Goal: Task Accomplishment & Management: Manage account settings

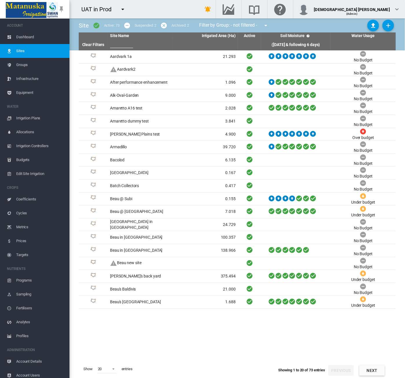
click at [124, 8] on md-icon "icon-menu-down" at bounding box center [122, 9] width 7 height 7
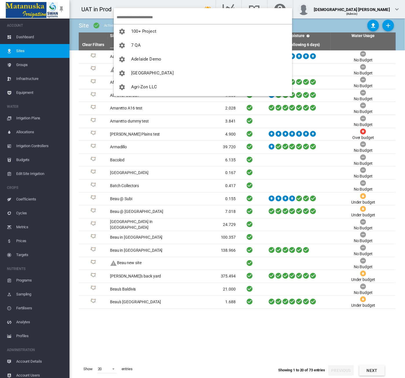
click at [132, 15] on input "search" at bounding box center [205, 17] width 176 height 14
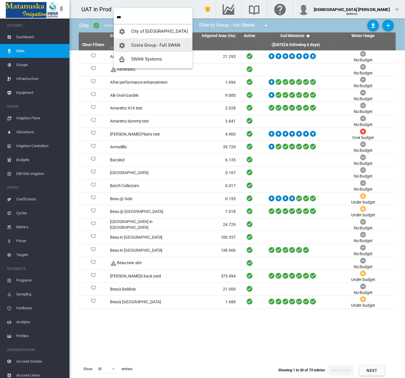
type input "***"
click at [203, 11] on md-backdrop at bounding box center [202, 189] width 405 height 378
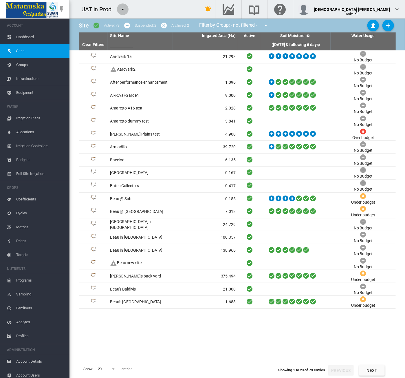
click at [125, 12] on md-icon "icon-menu-down" at bounding box center [122, 9] width 7 height 7
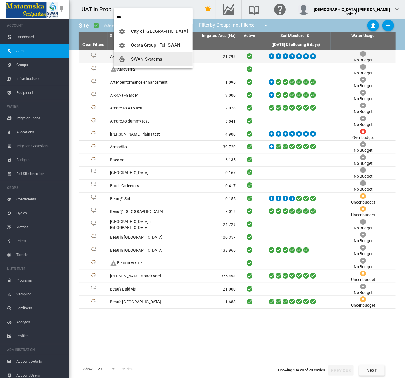
drag, startPoint x: 131, startPoint y: 61, endPoint x: 145, endPoint y: 55, distance: 15.3
click at [131, 61] on span "SWAN Systems" at bounding box center [146, 59] width 31 height 5
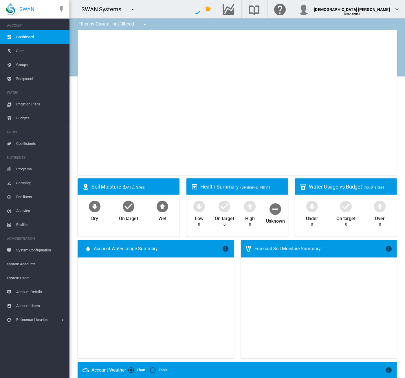
type input "**********"
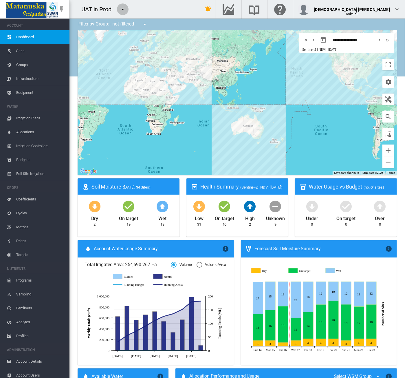
click at [122, 9] on md-icon "icon-menu-down" at bounding box center [122, 9] width 7 height 7
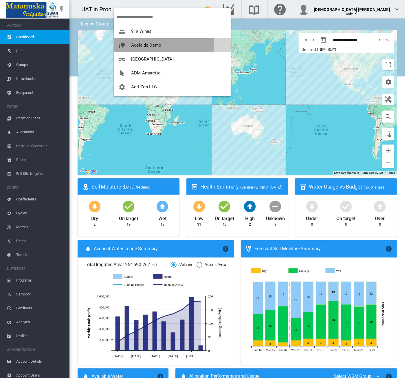
click at [150, 43] on span "Adelaide Demo" at bounding box center [146, 45] width 30 height 5
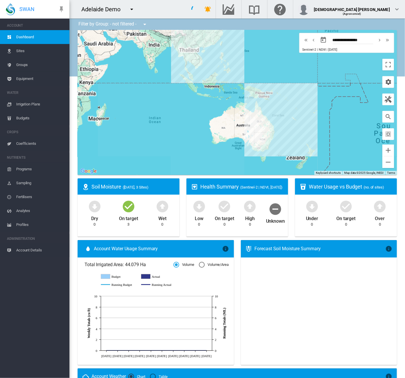
click at [35, 103] on span "Irrigation Plans" at bounding box center [40, 104] width 49 height 14
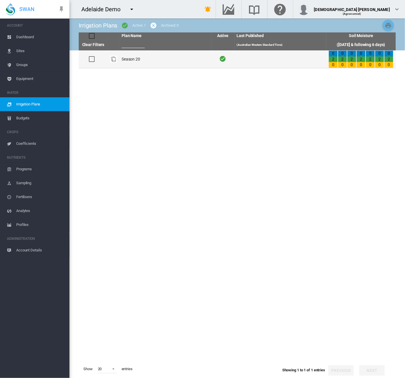
click at [148, 59] on td "Season 20" at bounding box center [165, 59] width 92 height 18
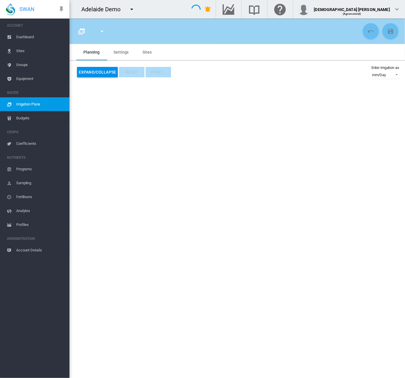
type input "*********"
type input "*"
type input "*****"
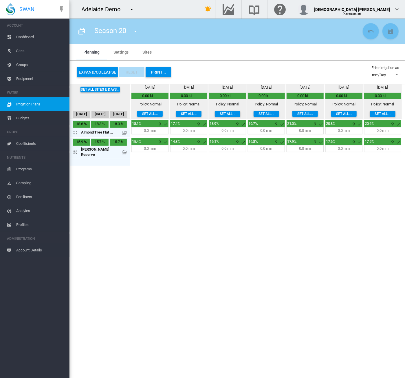
click at [250, 215] on section "Season 20 Season 20" at bounding box center [238, 199] width 336 height 360
click at [135, 3] on div "Adelaide Demo" at bounding box center [105, 9] width 70 height 14
click at [135, 8] on md-icon "icon-menu-down" at bounding box center [131, 9] width 7 height 7
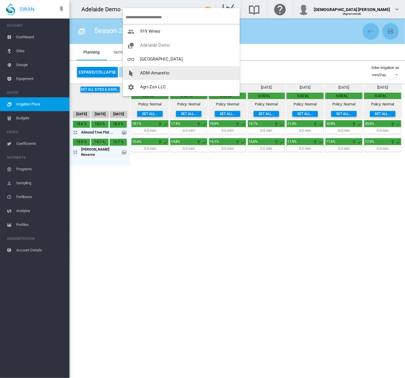
click at [147, 75] on span "ADM-Amaretto" at bounding box center [155, 72] width 30 height 5
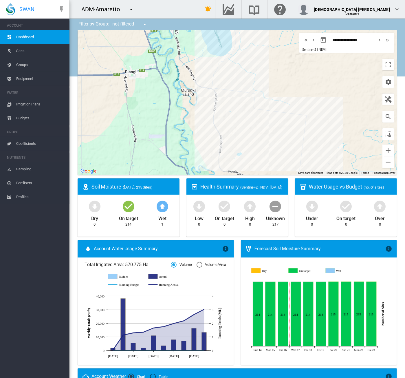
click at [27, 104] on span "Irrigation Plans" at bounding box center [40, 104] width 49 height 14
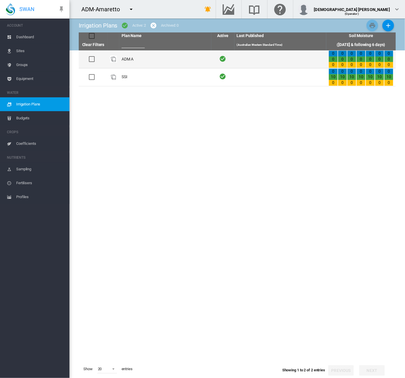
click at [166, 59] on td "ADM A" at bounding box center [165, 59] width 92 height 18
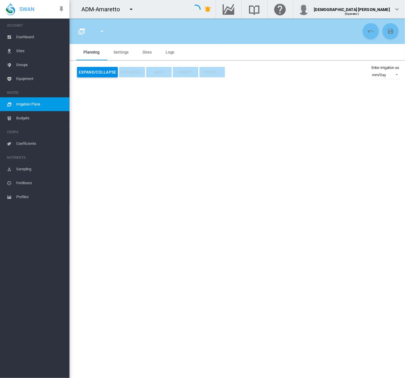
type input "*****"
type input "*"
type input "*******"
click at [82, 34] on md-icon "icon-calendar-multiple" at bounding box center [81, 31] width 7 height 7
click at [46, 106] on span "Irrigation Plans" at bounding box center [40, 104] width 49 height 14
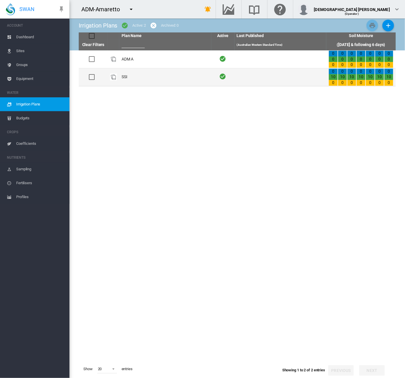
click at [171, 76] on td "SSI" at bounding box center [165, 77] width 92 height 18
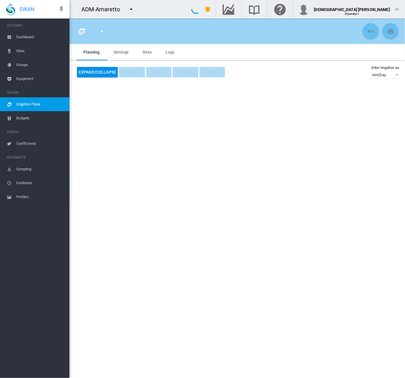
type input "***"
type input "*"
type input "****"
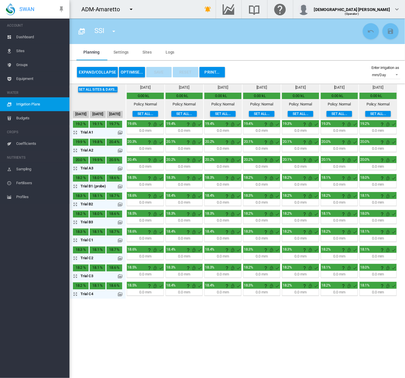
click at [127, 71] on button "OPTIMISE..." at bounding box center [132, 72] width 26 height 10
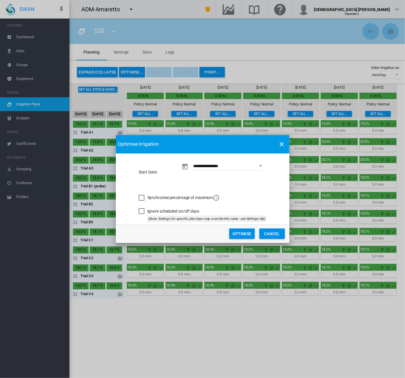
click at [240, 230] on button "Optimise" at bounding box center [241, 234] width 25 height 10
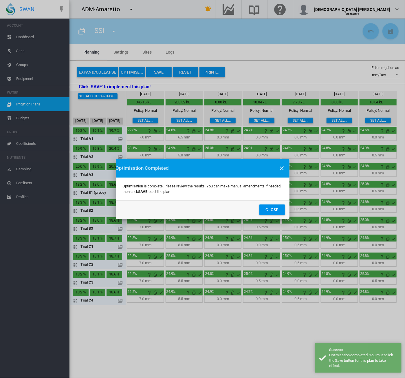
click at [270, 208] on button "Close" at bounding box center [272, 210] width 25 height 10
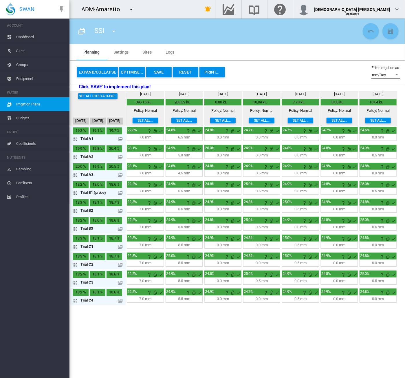
click at [393, 74] on span at bounding box center [395, 74] width 7 height 5
click at [381, 87] on md-option "hh:mm" at bounding box center [383, 89] width 39 height 14
click at [103, 71] on button "Expand/Collapse" at bounding box center [97, 72] width 41 height 10
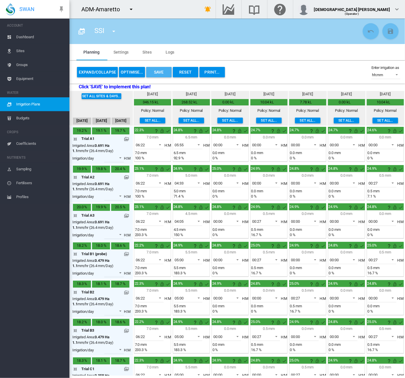
click at [161, 76] on button "Save" at bounding box center [158, 72] width 25 height 10
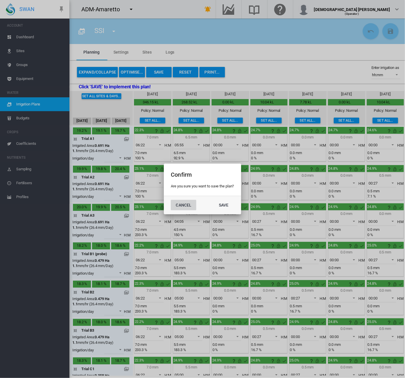
click at [189, 206] on button "Cancel" at bounding box center [183, 205] width 25 height 10
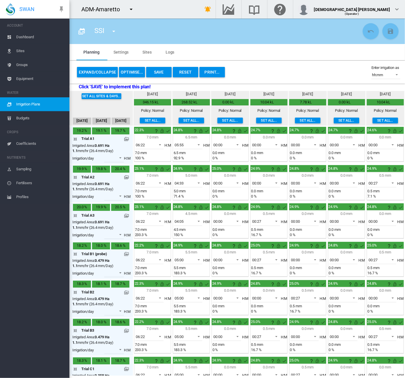
click at [92, 71] on button "Expand/Collapse" at bounding box center [97, 72] width 41 height 10
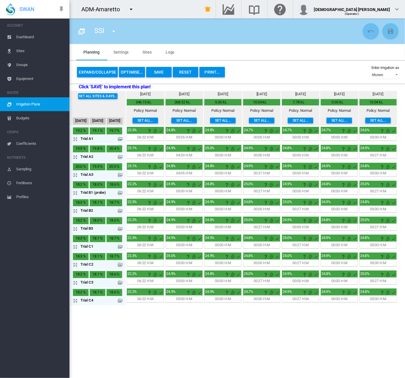
click at [159, 73] on button "Save" at bounding box center [158, 72] width 25 height 10
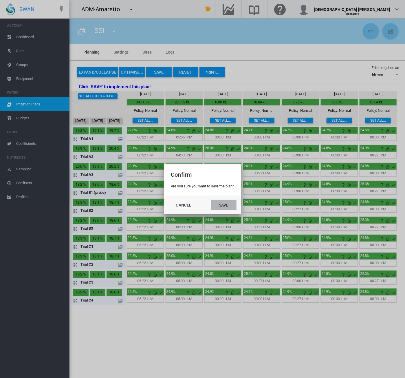
click at [220, 204] on button "Save" at bounding box center [223, 205] width 25 height 10
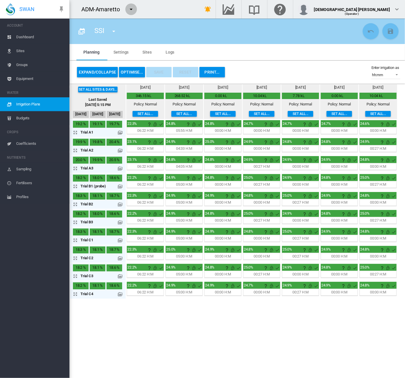
click at [136, 7] on button "button" at bounding box center [131, 9] width 12 height 12
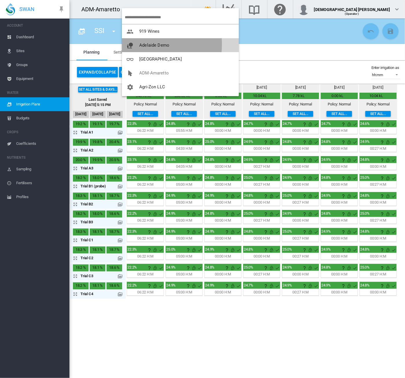
click at [142, 44] on span "Adelaide Demo" at bounding box center [154, 45] width 30 height 5
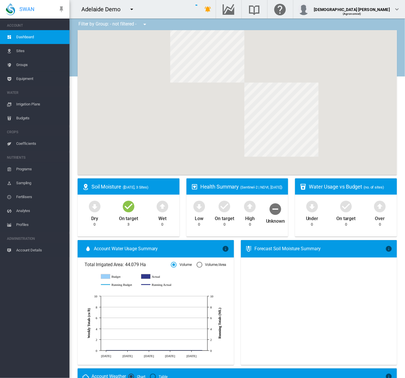
click at [37, 102] on span "Irrigation Plans" at bounding box center [40, 104] width 49 height 14
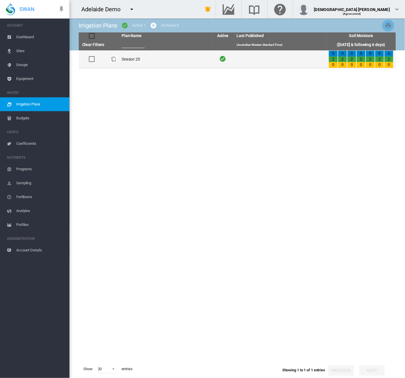
click at [159, 62] on td "Season 20" at bounding box center [165, 59] width 92 height 18
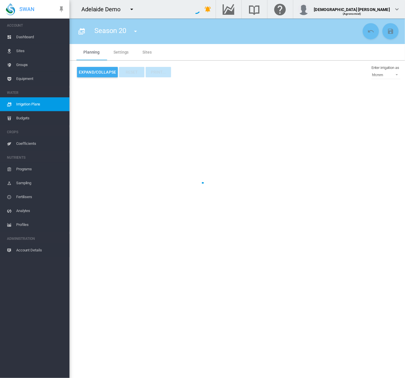
type input "*********"
type input "*"
type input "*****"
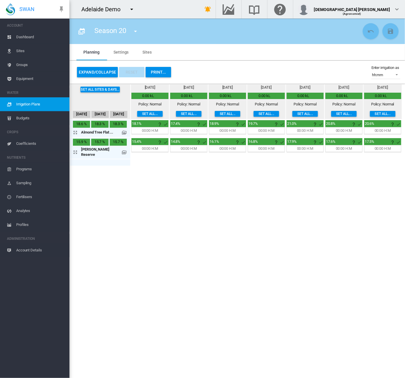
click at [133, 7] on md-icon "icon-menu-down" at bounding box center [131, 9] width 7 height 7
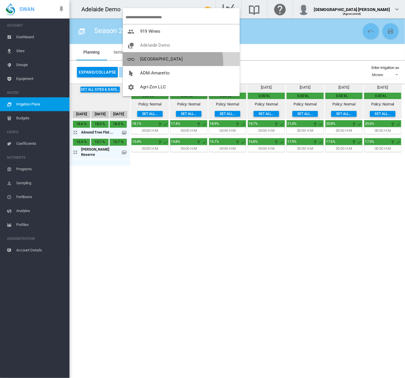
click at [163, 63] on button "[GEOGRAPHIC_DATA]" at bounding box center [181, 59] width 117 height 14
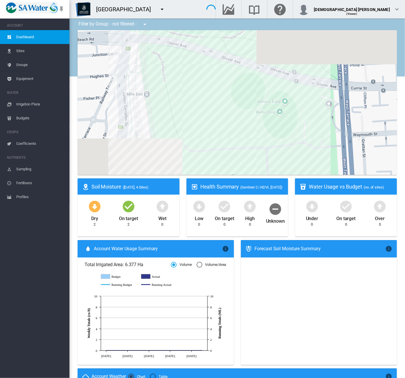
click at [25, 104] on span "Irrigation Plans" at bounding box center [40, 104] width 49 height 14
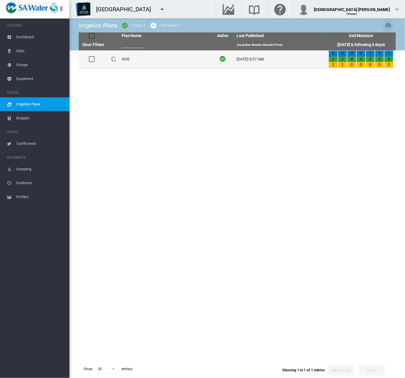
click at [159, 59] on td "AHS" at bounding box center [165, 59] width 92 height 18
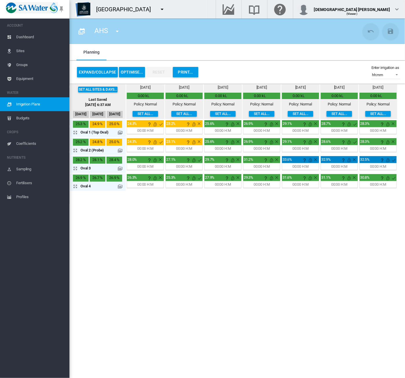
click at [230, 68] on div "Expand/Collapse OPTIMISE... Reset PRINT... Enter irrigation as hh:mm mm/Day hh:…" at bounding box center [237, 72] width 327 height 14
click at [135, 69] on button "OPTIMISE..." at bounding box center [132, 72] width 26 height 10
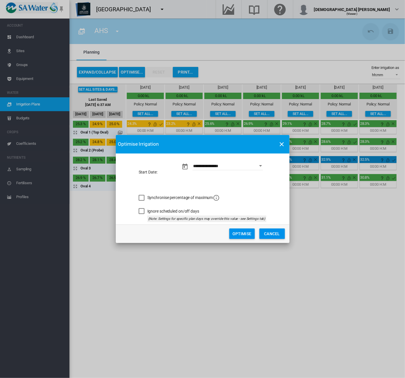
click at [234, 232] on button "Optimise" at bounding box center [241, 234] width 25 height 10
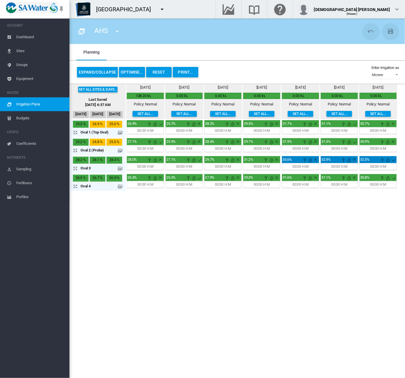
drag, startPoint x: 228, startPoint y: 61, endPoint x: 211, endPoint y: 62, distance: 17.2
click at [228, 61] on div "Expand/Collapse OPTIMISE... Reset PRINT... Enter irrigation as hh:mm mm/Day hh:…" at bounding box center [238, 72] width 336 height 23
click at [269, 332] on section "AHS AHS" at bounding box center [238, 199] width 336 height 360
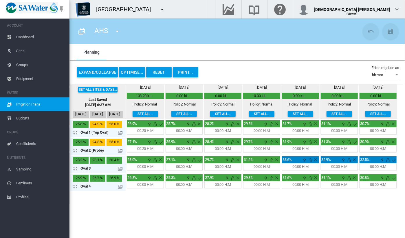
click at [251, 76] on div "Expand/Collapse OPTIMISE... Reset PRINT... Enter irrigation as hh:mm mm/Day hh:…" at bounding box center [237, 72] width 327 height 14
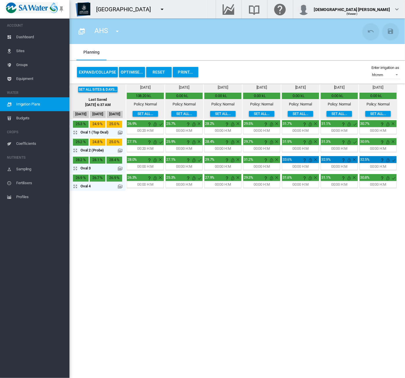
click at [17, 118] on span "Budgets" at bounding box center [40, 118] width 49 height 14
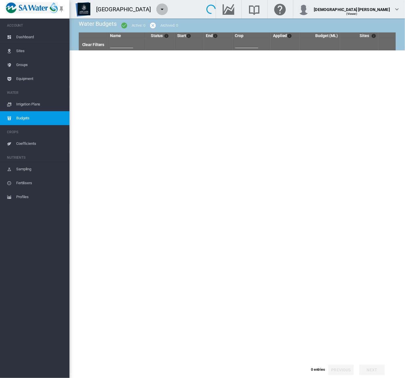
click at [159, 11] on md-icon "icon-menu-down" at bounding box center [162, 9] width 7 height 7
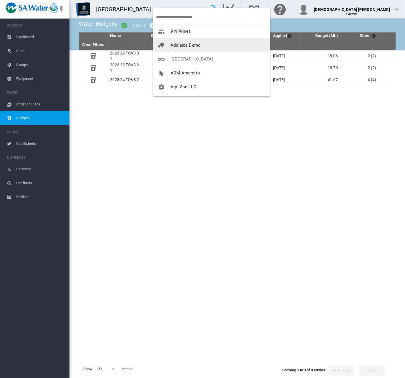
click at [167, 41] on button "Adelaide Demo" at bounding box center [211, 45] width 117 height 14
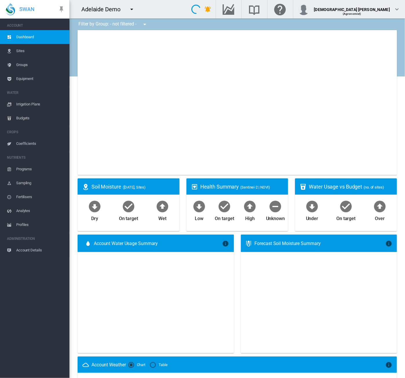
type input "**********"
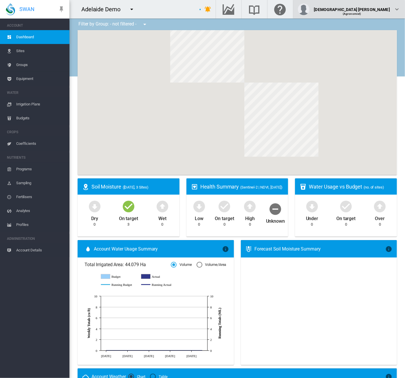
click at [362, 14] on span "(Agronomist)" at bounding box center [352, 13] width 19 height 3
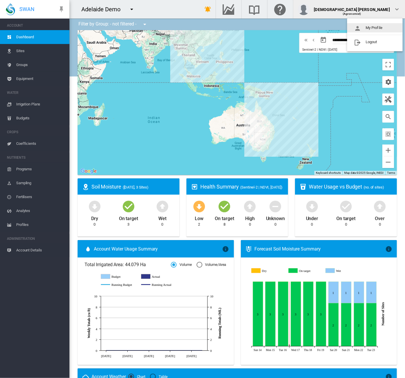
click at [371, 27] on button "My Profile" at bounding box center [375, 27] width 56 height 9
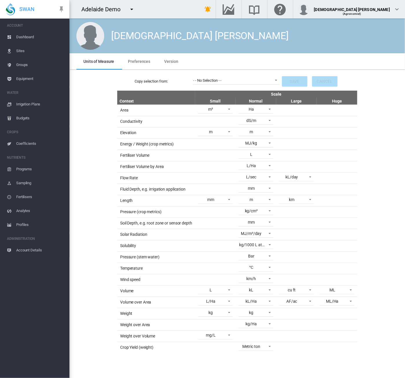
click at [176, 61] on span "Version" at bounding box center [171, 61] width 14 height 5
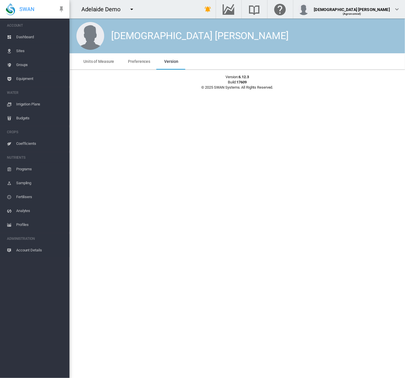
click at [28, 104] on span "Irrigation Plans" at bounding box center [40, 104] width 49 height 14
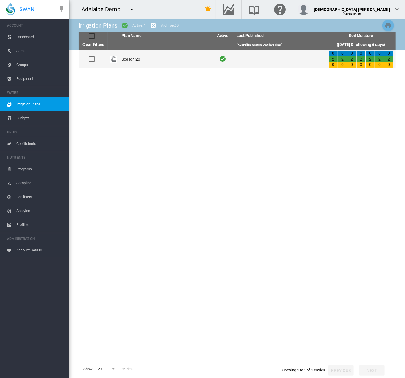
click at [151, 63] on td "Season 20" at bounding box center [165, 59] width 92 height 18
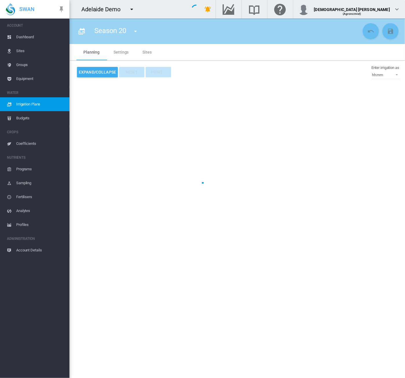
type input "*********"
type input "*"
type input "*****"
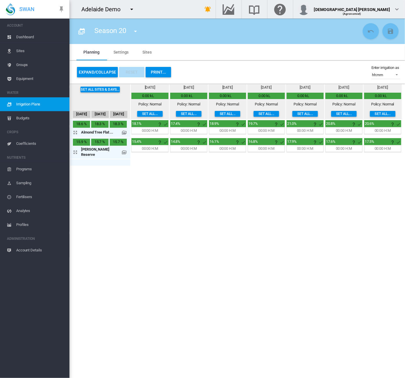
click at [132, 10] on md-icon "icon-menu-down" at bounding box center [131, 9] width 7 height 7
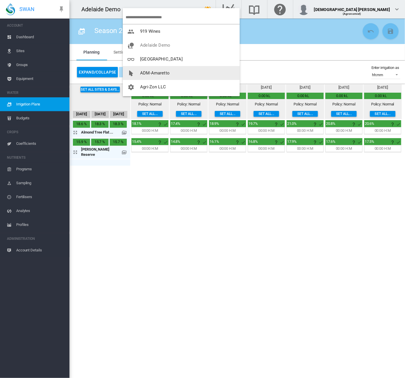
click at [132, 72] on md-icon "icon-cursor-default" at bounding box center [130, 73] width 7 height 7
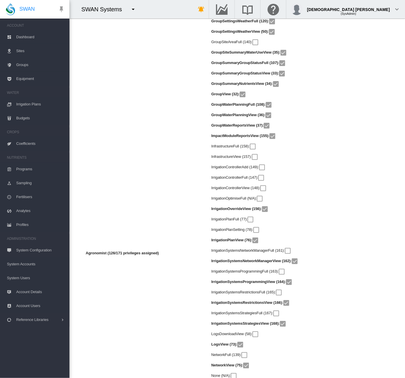
scroll to position [4301, 0]
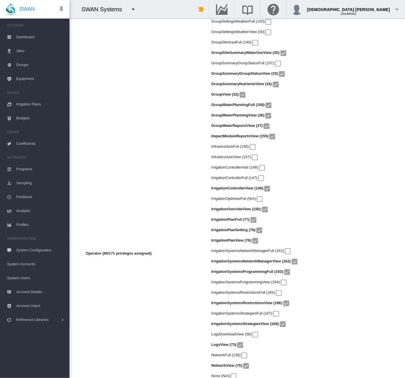
click at [133, 7] on md-icon "icon-menu-down" at bounding box center [133, 9] width 7 height 7
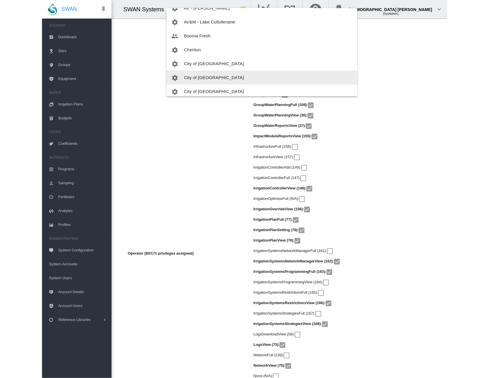
scroll to position [234, 0]
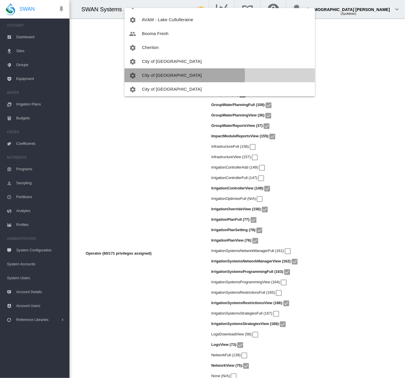
click at [154, 75] on span "City of [GEOGRAPHIC_DATA]" at bounding box center [172, 75] width 60 height 5
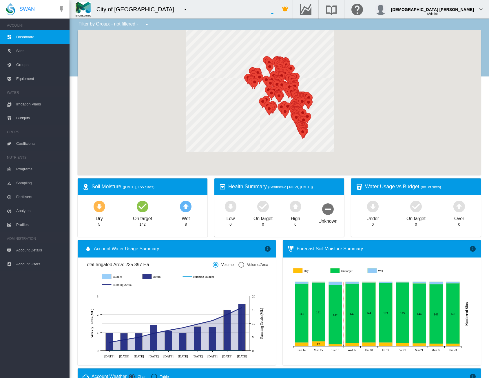
click at [25, 104] on span "Irrigation Plans" at bounding box center [40, 104] width 49 height 14
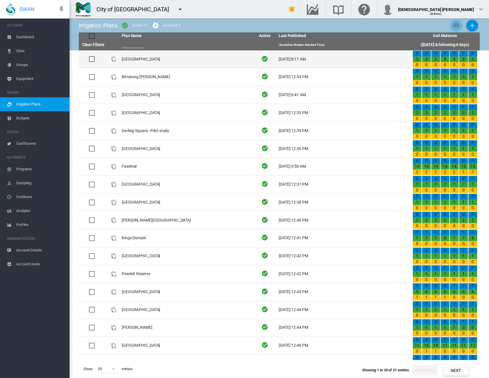
click at [166, 59] on td "Alexandra Gardens" at bounding box center [186, 59] width 134 height 18
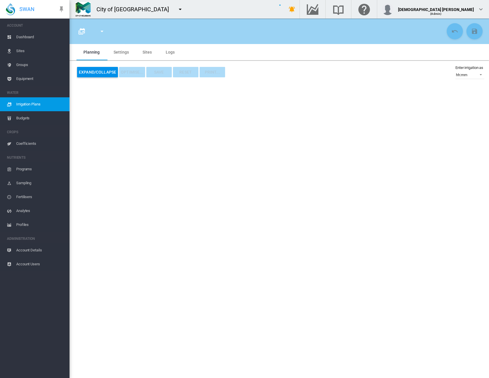
type input "**********"
type input "**"
type input "***"
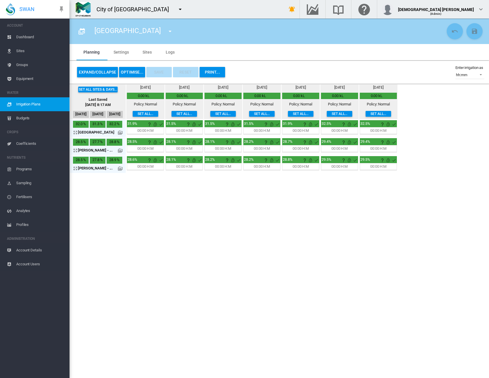
click at [101, 73] on button "Expand/Collapse" at bounding box center [97, 72] width 41 height 10
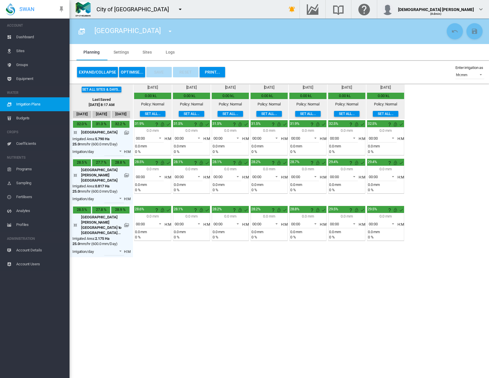
click at [99, 71] on button "Expand/Collapse" at bounding box center [97, 72] width 41 height 10
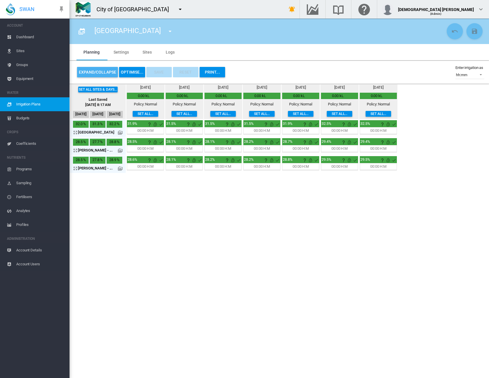
click at [94, 70] on button "Expand/Collapse" at bounding box center [97, 72] width 41 height 10
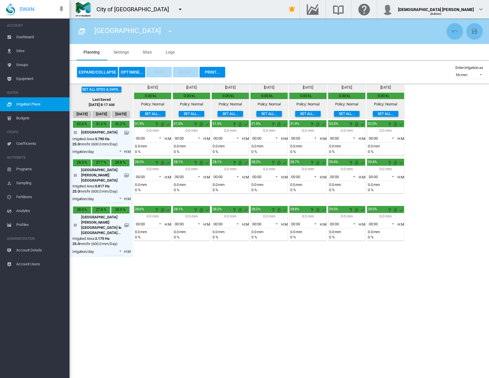
click at [336, 329] on section "Alexandra Gardens Alexandra Gardens Birrarung Marr Bourke Street Mall Fawkner" at bounding box center [280, 199] width 420 height 360
click at [24, 52] on span "Sites" at bounding box center [40, 51] width 49 height 14
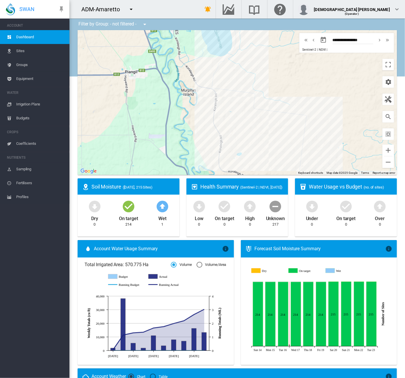
click at [32, 103] on span "Irrigation Plans" at bounding box center [40, 104] width 49 height 14
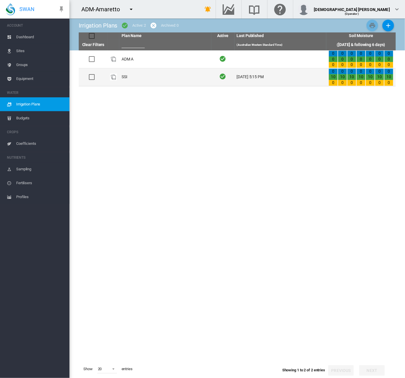
click at [148, 75] on td "SSI" at bounding box center [165, 77] width 92 height 18
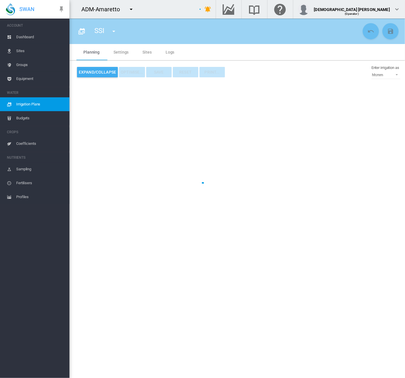
type input "***"
type input "*"
type input "****"
click at [143, 34] on div "SSI ADM A SSI" at bounding box center [217, 31] width 287 height 16
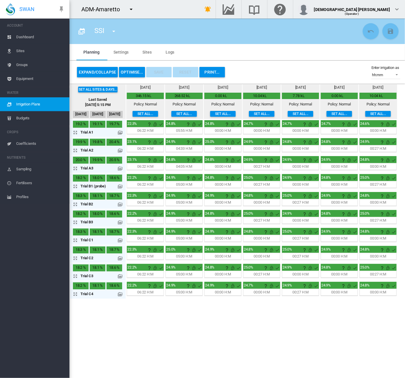
click at [131, 10] on md-icon "icon-menu-down" at bounding box center [131, 9] width 7 height 7
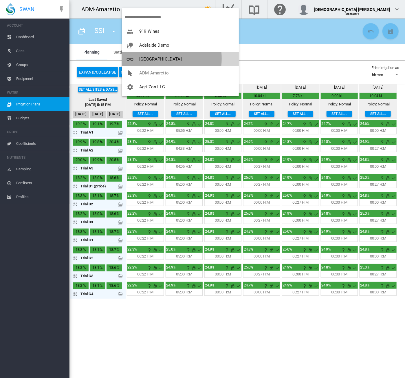
click at [141, 59] on span "[GEOGRAPHIC_DATA]" at bounding box center [160, 59] width 43 height 5
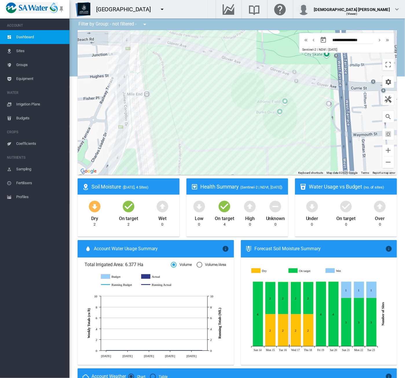
click at [21, 104] on span "Irrigation Plans" at bounding box center [40, 104] width 49 height 14
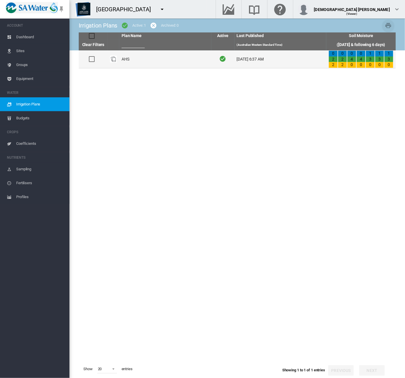
click at [160, 56] on td "AHS" at bounding box center [165, 59] width 92 height 18
